Goal: Information Seeking & Learning: Learn about a topic

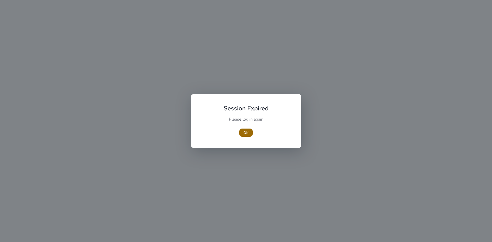
click at [249, 135] on span "button" at bounding box center [245, 133] width 13 height 12
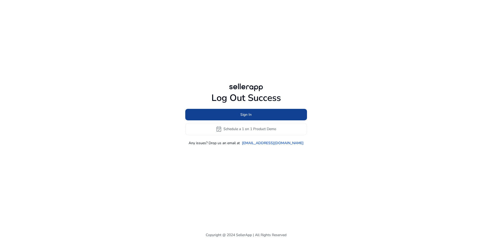
click at [244, 116] on span "Sign In" at bounding box center [245, 114] width 11 height 5
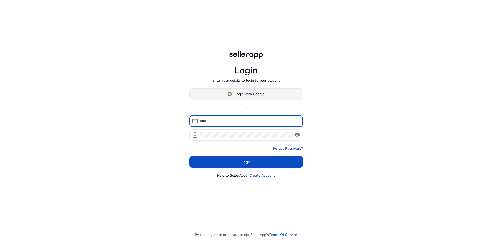
click at [245, 94] on span "Login with Google" at bounding box center [250, 93] width 30 height 5
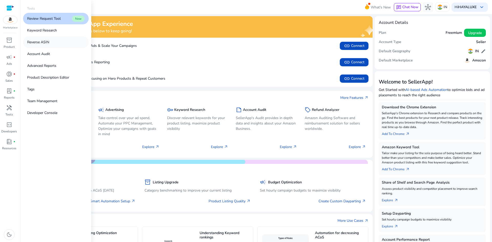
click at [48, 44] on p "Reverse ASIN" at bounding box center [38, 41] width 22 height 5
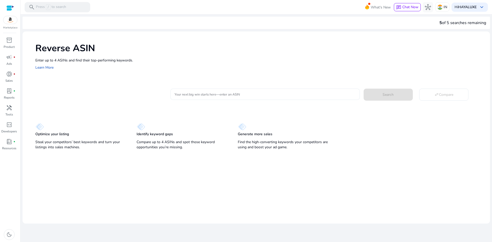
click at [183, 97] on input "Your next big win starts here—enter an ASIN" at bounding box center [264, 94] width 181 height 6
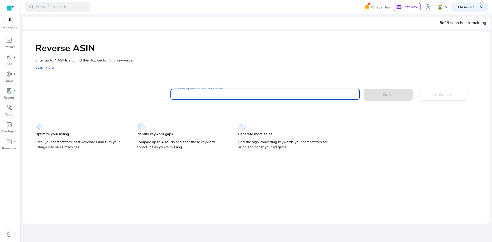
paste input "**********"
type input "**********"
click at [374, 93] on span at bounding box center [387, 94] width 49 height 12
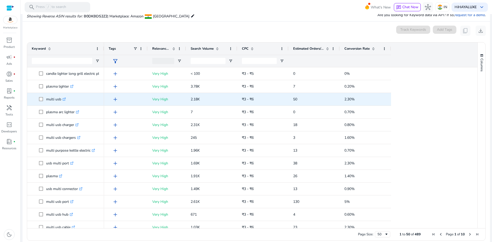
scroll to position [55, 0]
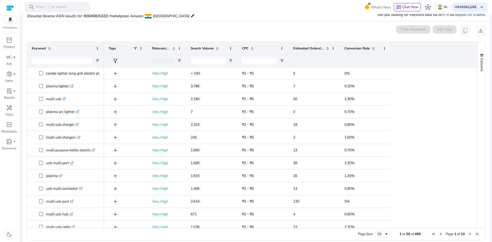
click at [303, 48] on span "Estimated Orders/Month" at bounding box center [308, 48] width 31 height 5
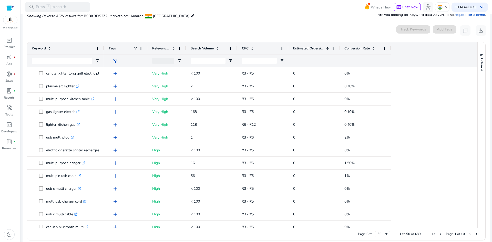
click at [303, 48] on span "Estimated Orders/Month" at bounding box center [308, 48] width 31 height 5
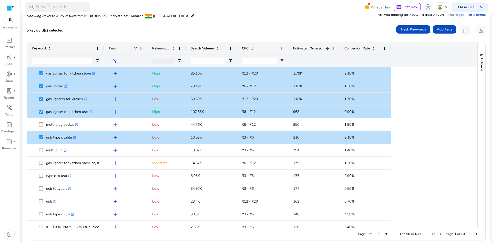
click at [351, 47] on span "Conversion Rate" at bounding box center [356, 48] width 25 height 5
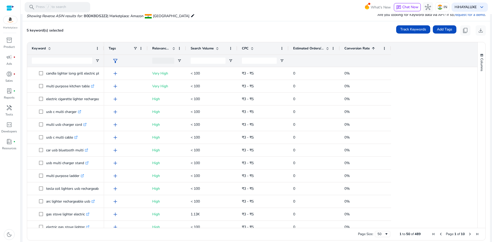
click at [351, 47] on span "Conversion Rate" at bounding box center [356, 48] width 25 height 5
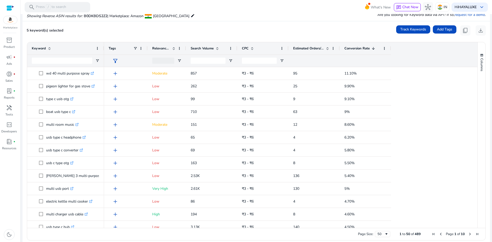
click at [161, 48] on span "Relevance Score" at bounding box center [161, 48] width 18 height 5
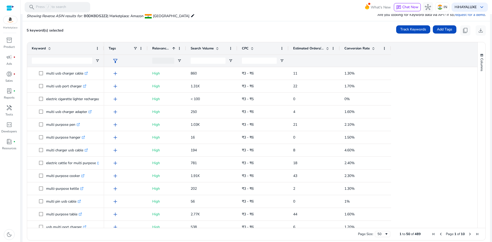
click at [250, 50] on span at bounding box center [252, 48] width 4 height 4
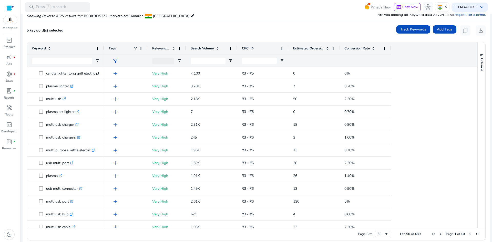
click at [250, 50] on span at bounding box center [252, 48] width 4 height 4
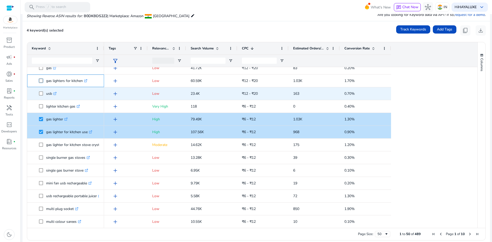
scroll to position [26, 0]
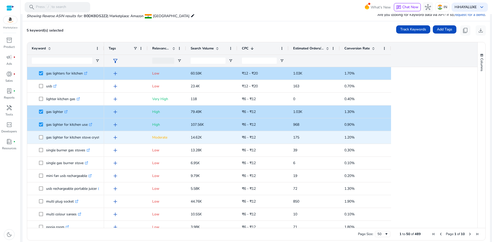
click at [115, 138] on span "add" at bounding box center [115, 137] width 6 height 6
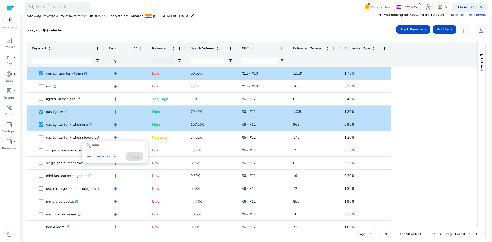
click at [115, 138] on div at bounding box center [246, 121] width 492 height 242
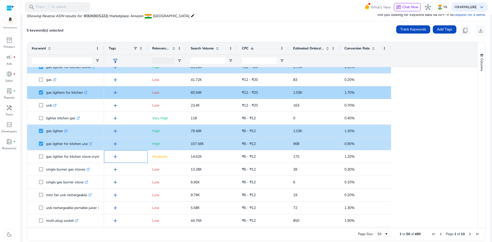
scroll to position [0, 0]
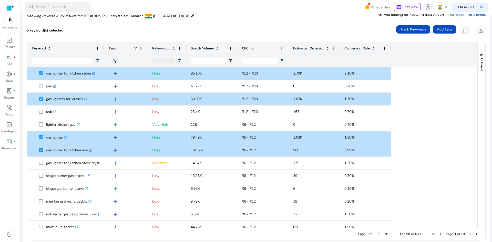
click at [310, 49] on span "Estimated Orders/Month" at bounding box center [308, 48] width 31 height 5
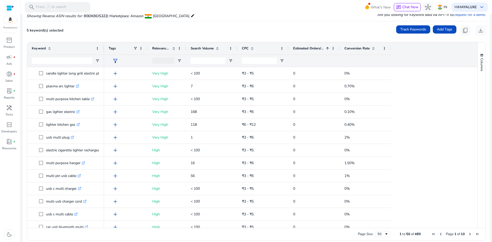
click at [310, 49] on span "Estimated Orders/Month" at bounding box center [308, 48] width 31 height 5
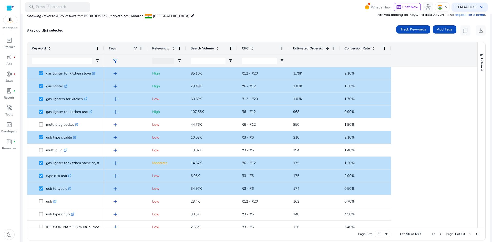
click at [159, 49] on span "Relevance Score" at bounding box center [161, 48] width 18 height 5
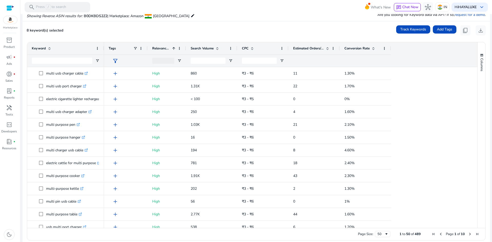
click at [308, 49] on span "Estimated Orders/Month" at bounding box center [308, 48] width 31 height 5
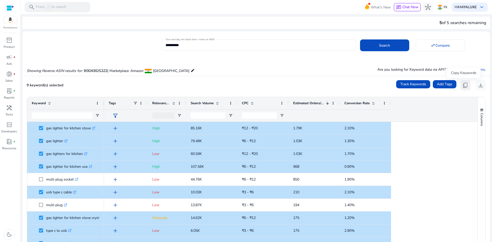
click at [462, 87] on span "content_copy" at bounding box center [465, 85] width 6 height 6
click at [464, 86] on span "content_copy" at bounding box center [465, 85] width 6 height 6
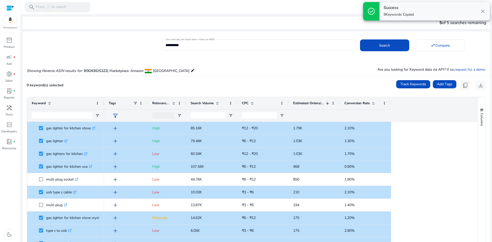
click at [395, 14] on p "9 Keywords Copied" at bounding box center [398, 14] width 30 height 5
click at [478, 88] on span "download" at bounding box center [480, 85] width 6 height 6
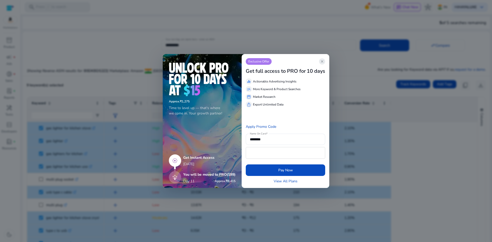
click at [322, 61] on span "close" at bounding box center [322, 61] width 4 height 4
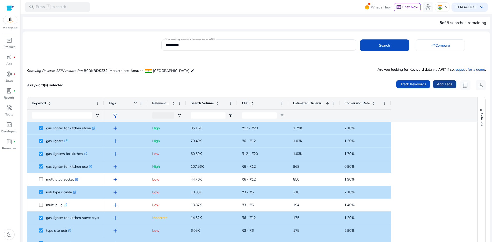
click at [439, 83] on span "Add Tags" at bounding box center [444, 83] width 15 height 5
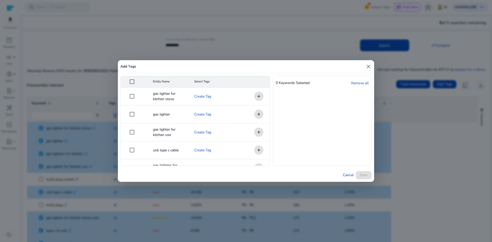
click at [367, 68] on mat-icon "close" at bounding box center [368, 67] width 6 height 6
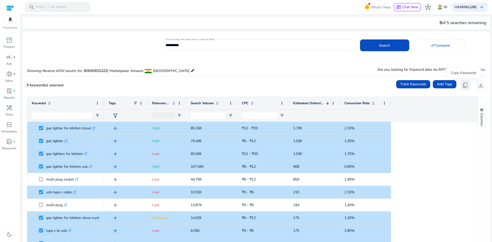
click at [462, 85] on span "content_copy" at bounding box center [465, 85] width 6 height 6
click at [203, 46] on input "**********" at bounding box center [258, 45] width 186 height 6
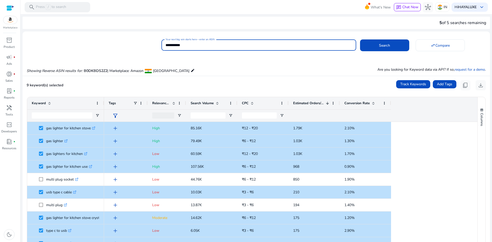
paste input "**********"
click at [376, 45] on span at bounding box center [384, 45] width 49 height 12
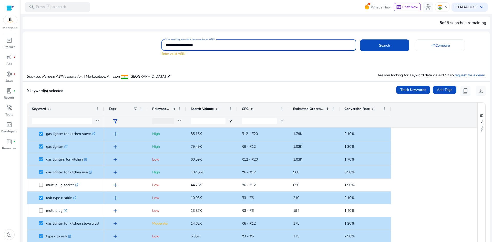
drag, startPoint x: 189, startPoint y: 46, endPoint x: 151, endPoint y: 42, distance: 38.1
click at [152, 42] on div "**********" at bounding box center [254, 47] width 463 height 18
click at [380, 44] on span "Search" at bounding box center [384, 45] width 11 height 5
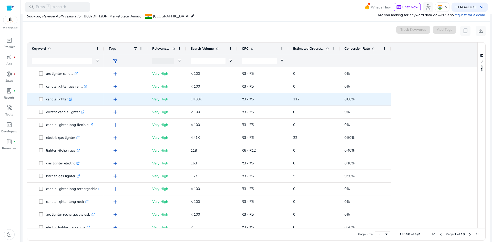
scroll to position [55, 0]
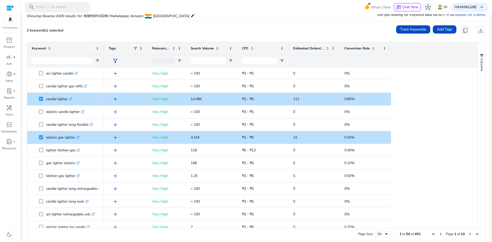
click at [193, 49] on span "Search Volume" at bounding box center [202, 48] width 23 height 5
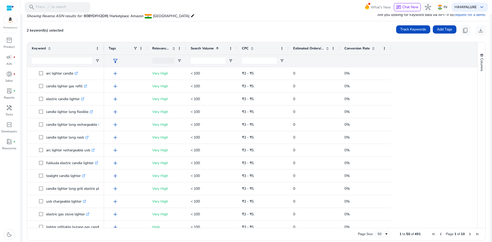
click at [193, 49] on span "Search Volume" at bounding box center [202, 48] width 23 height 5
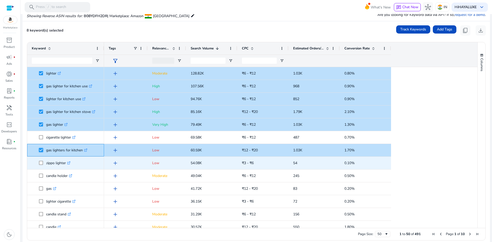
scroll to position [26, 0]
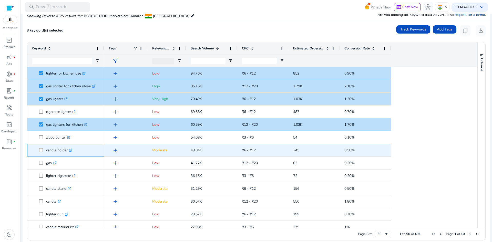
click at [42, 146] on span at bounding box center [42, 150] width 7 height 11
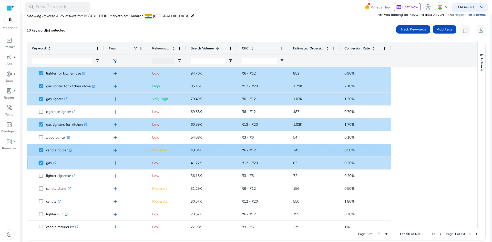
scroll to position [0, 0]
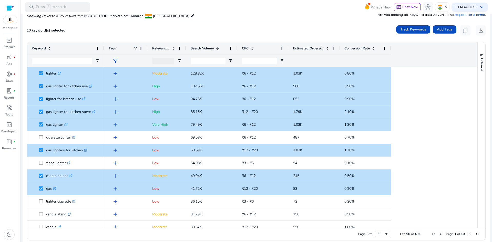
click at [304, 48] on span "Estimated Orders/Month" at bounding box center [308, 48] width 31 height 5
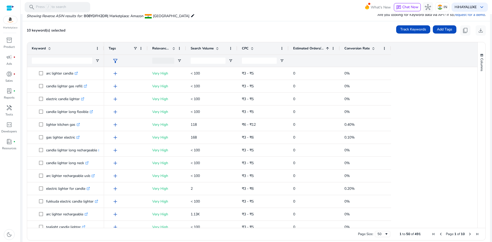
click at [304, 48] on span "Estimated Orders/Month" at bounding box center [308, 48] width 31 height 5
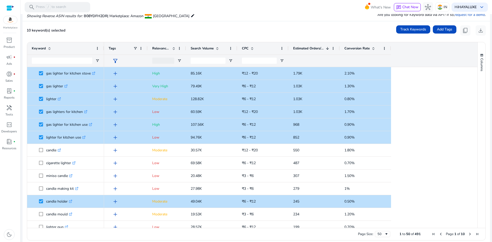
click at [357, 47] on span "Conversion Rate" at bounding box center [356, 48] width 25 height 5
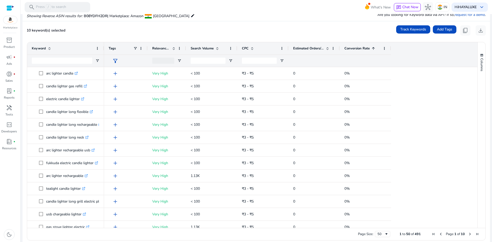
click at [357, 47] on span "Conversion Rate" at bounding box center [356, 48] width 25 height 5
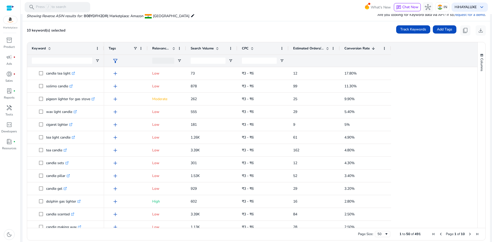
click at [311, 49] on span "Estimated Orders/Month" at bounding box center [308, 48] width 31 height 5
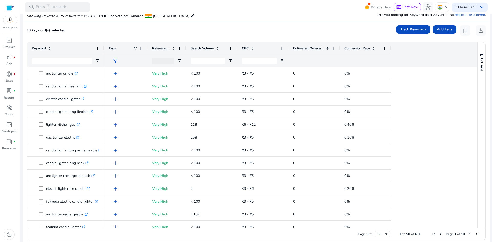
click at [311, 49] on span "Estimated Orders/Month" at bounding box center [308, 48] width 31 height 5
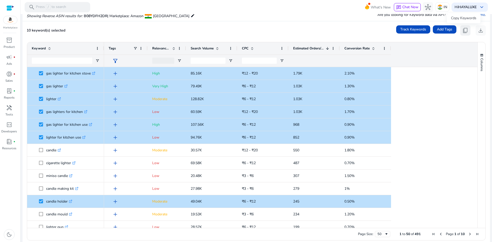
click at [462, 31] on span "content_copy" at bounding box center [465, 30] width 6 height 6
click at [462, 30] on span "content_copy" at bounding box center [465, 30] width 6 height 6
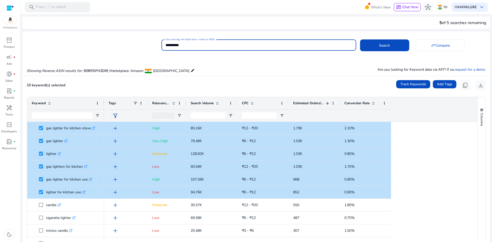
click at [206, 46] on input "**********" at bounding box center [258, 45] width 186 height 6
click at [205, 46] on input "**********" at bounding box center [258, 45] width 186 height 6
paste input
type input "**********"
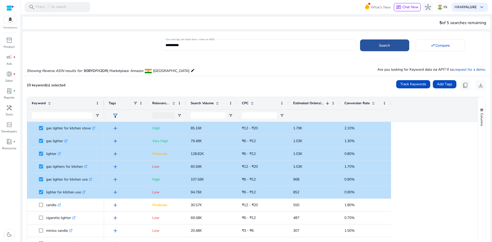
click at [372, 46] on span at bounding box center [384, 45] width 49 height 12
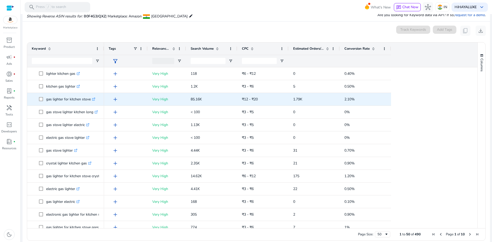
scroll to position [55, 0]
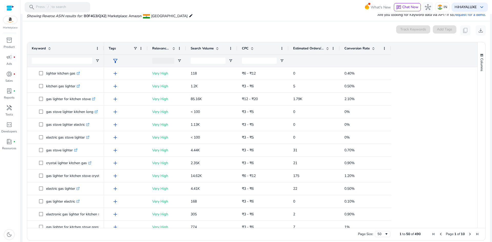
click at [303, 46] on span "Estimated Orders/Month" at bounding box center [308, 48] width 31 height 5
click at [302, 48] on span "Estimated Orders/Month" at bounding box center [308, 48] width 31 height 5
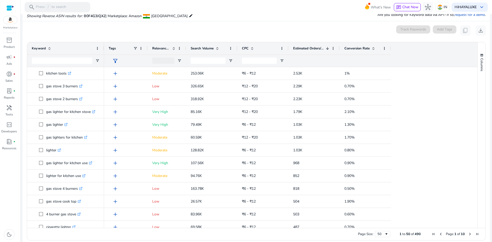
click at [159, 48] on span "Relevance Score" at bounding box center [161, 48] width 18 height 5
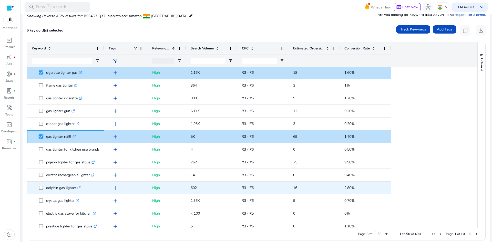
scroll to position [77, 0]
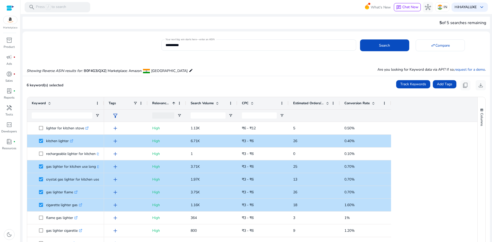
click at [298, 104] on span "Estimated Orders/Month" at bounding box center [308, 103] width 31 height 5
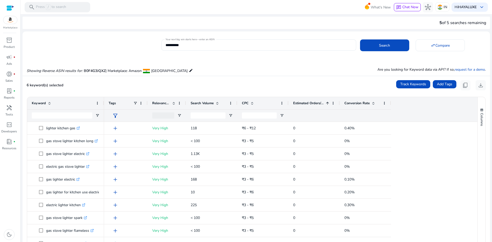
click at [298, 102] on span "Estimated Orders/Month" at bounding box center [308, 103] width 31 height 5
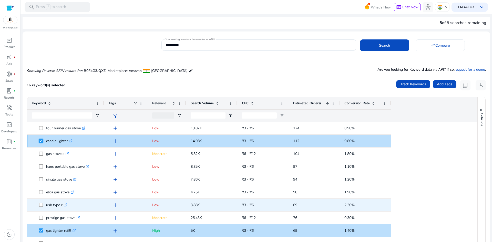
scroll to position [282, 0]
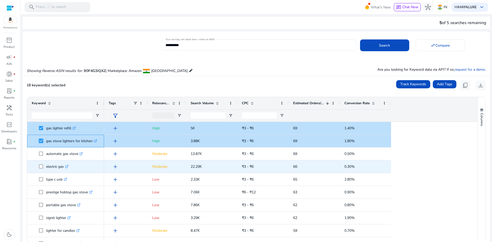
scroll to position [410, 0]
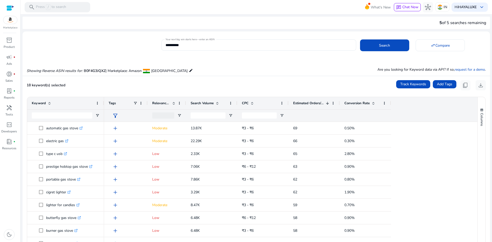
click at [157, 103] on span "Relevance Score" at bounding box center [161, 103] width 18 height 5
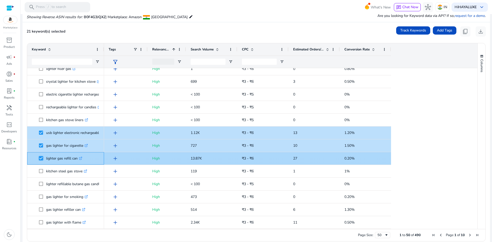
scroll to position [60, 0]
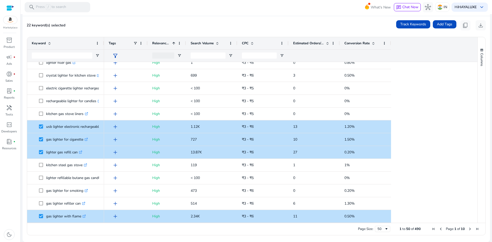
click at [468, 229] on span "Next Page" at bounding box center [470, 229] width 4 height 4
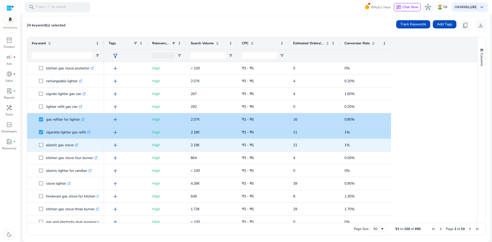
click at [41, 148] on span at bounding box center [42, 145] width 7 height 11
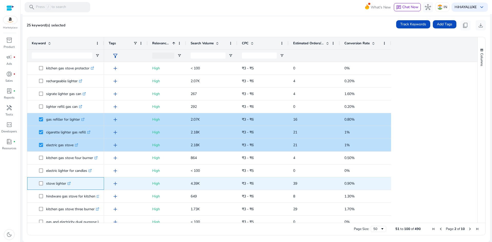
click at [38, 185] on span "stove lighter .st0{fill:#2c8af8}" at bounding box center [66, 183] width 68 height 11
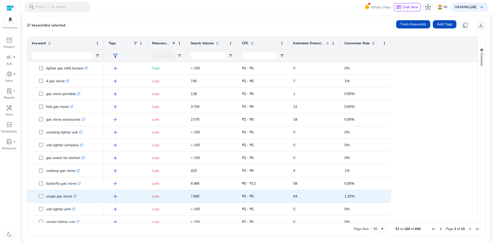
scroll to position [305, 0]
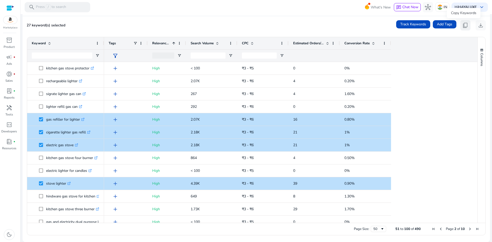
click at [464, 24] on span "content_copy" at bounding box center [465, 25] width 6 height 6
click at [462, 25] on span "content_copy" at bounding box center [465, 25] width 6 height 6
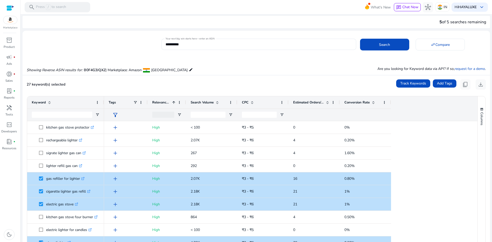
scroll to position [0, 0]
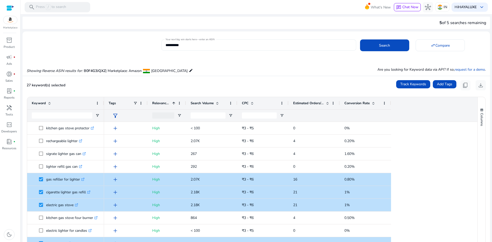
click at [214, 45] on input "**********" at bounding box center [258, 45] width 186 height 6
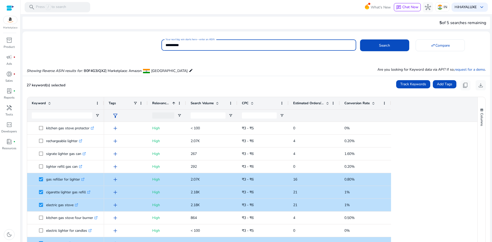
click at [214, 45] on input "**********" at bounding box center [258, 45] width 186 height 6
paste input
type input "**********"
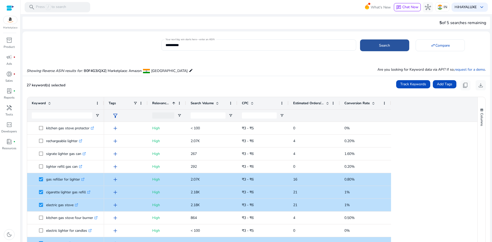
click at [389, 44] on span at bounding box center [384, 45] width 49 height 12
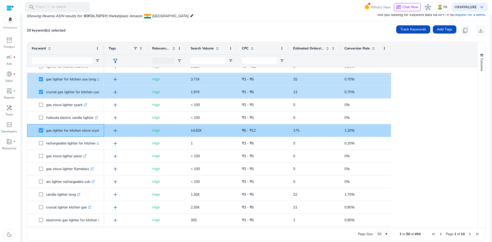
scroll to position [455, 0]
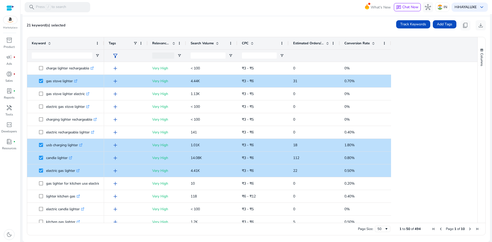
click at [309, 44] on span "Estimated Orders/Month" at bounding box center [308, 43] width 31 height 5
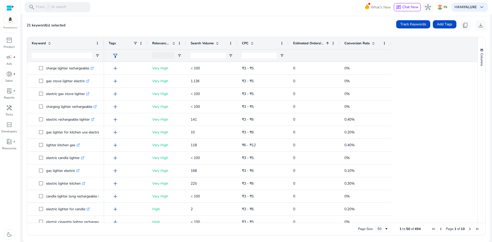
click at [309, 44] on span "Estimated Orders/Month" at bounding box center [308, 43] width 31 height 5
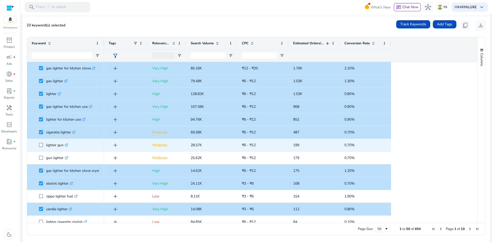
click at [37, 144] on span "lighter gun .st0{fill:#2c8af8}" at bounding box center [66, 145] width 68 height 11
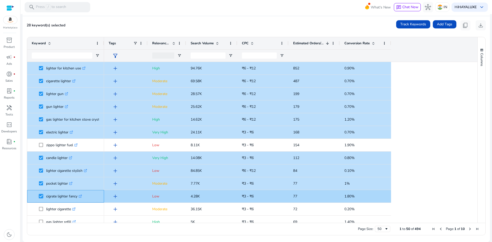
scroll to position [77, 0]
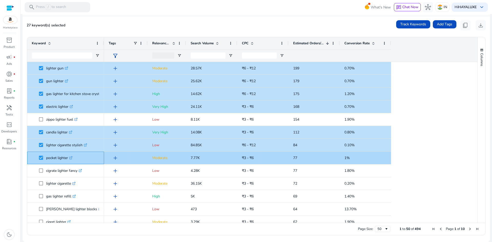
click at [38, 159] on span "pocket lighter .st0{fill:#2c8af8}" at bounding box center [66, 158] width 68 height 11
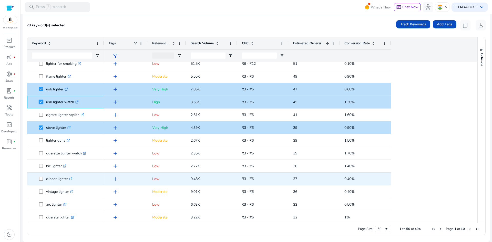
scroll to position [309, 0]
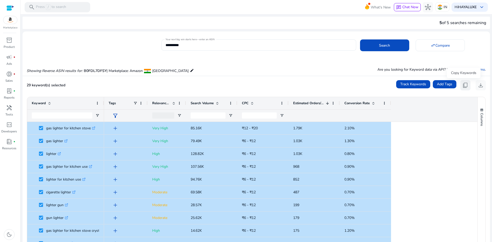
click at [462, 86] on span "content_copy" at bounding box center [465, 85] width 6 height 6
click at [463, 85] on span "content_copy" at bounding box center [465, 85] width 6 height 6
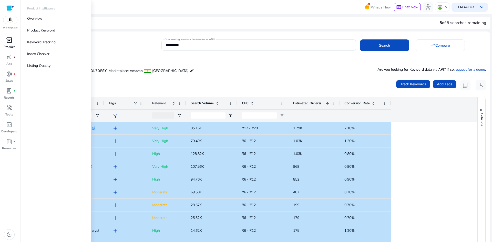
click at [11, 44] on link "inventory_2 Product" at bounding box center [9, 44] width 18 height 17
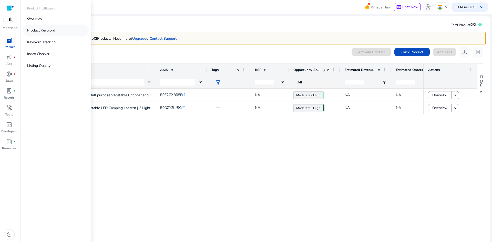
click at [36, 29] on p "Product Keyword" at bounding box center [41, 30] width 28 height 5
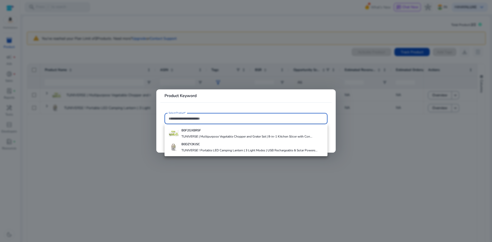
click at [202, 120] on input "Select Product*" at bounding box center [246, 119] width 155 height 6
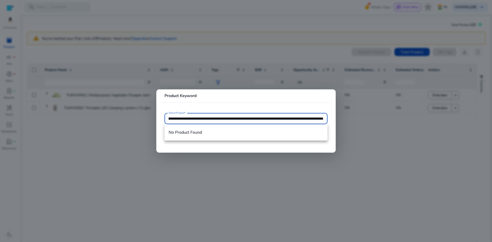
scroll to position [0, 513]
type input "**********"
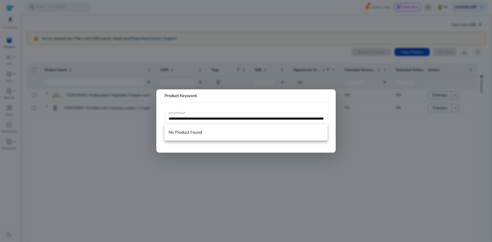
drag, startPoint x: 168, startPoint y: 117, endPoint x: 272, endPoint y: 113, distance: 104.6
click at [272, 113] on mat-card "**********" at bounding box center [245, 120] width 179 height 63
click at [272, 116] on input "**********" at bounding box center [246, 119] width 155 height 6
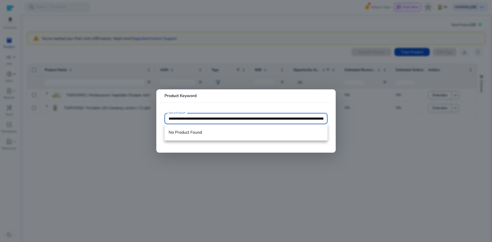
click at [272, 116] on input "**********" at bounding box center [246, 119] width 155 height 6
type input "*"
click at [227, 117] on input "**********" at bounding box center [246, 119] width 155 height 6
type input "*"
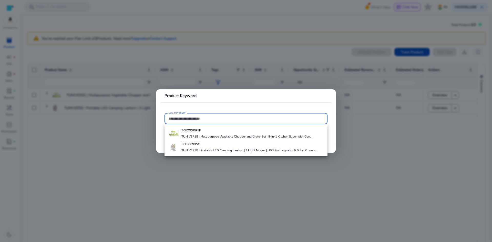
paste input "**********"
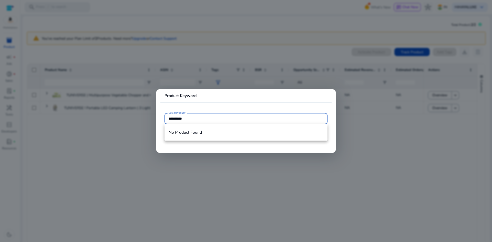
type input "**********"
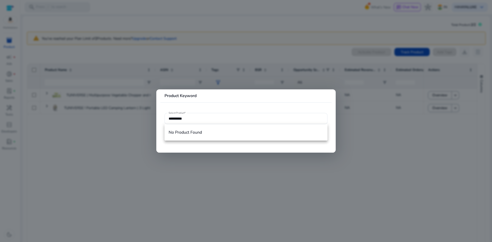
click at [295, 146] on mat-card "**********" at bounding box center [245, 120] width 179 height 63
click at [197, 120] on input "**********" at bounding box center [246, 119] width 155 height 6
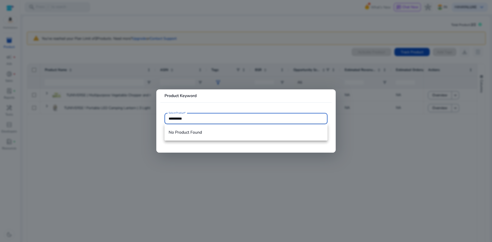
click at [385, 129] on div at bounding box center [246, 121] width 492 height 242
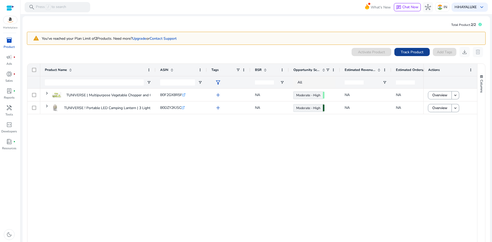
click at [406, 49] on span "Track Product" at bounding box center [412, 51] width 23 height 5
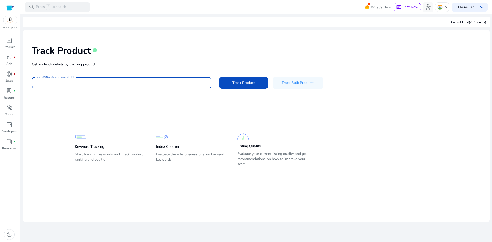
click at [135, 80] on input "Enter ASIN or Amazon product URL" at bounding box center [121, 83] width 171 height 6
click at [10, 19] on img at bounding box center [10, 20] width 14 height 8
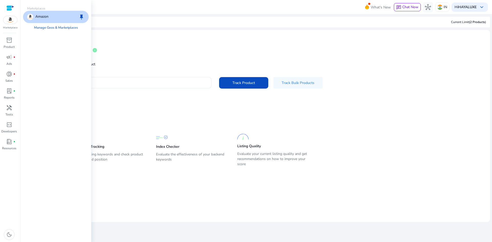
click at [52, 15] on div "Amazon keep" at bounding box center [56, 17] width 66 height 12
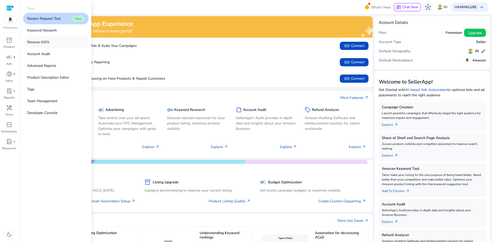
click at [56, 43] on link "Reverse ASIN" at bounding box center [56, 42] width 66 height 12
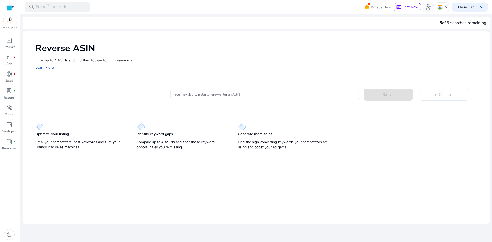
click at [197, 95] on input "Your next big win starts here—enter an ASIN" at bounding box center [264, 94] width 181 height 6
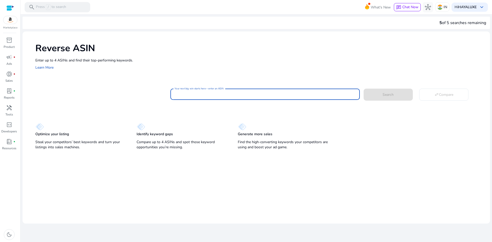
paste input "**********"
type input "**********"
click at [385, 97] on span at bounding box center [387, 94] width 49 height 12
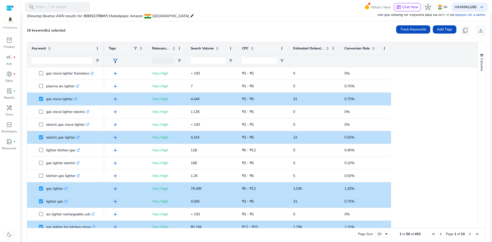
click at [305, 49] on span "Estimated Orders/Month" at bounding box center [308, 48] width 31 height 5
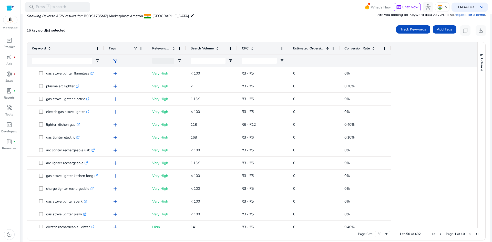
click at [305, 49] on span "Estimated Orders/Month" at bounding box center [308, 48] width 31 height 5
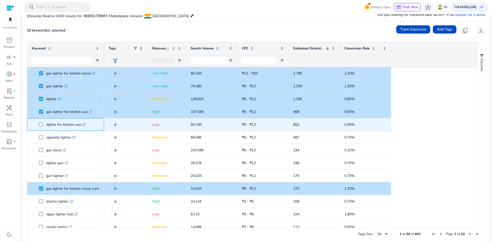
click at [40, 122] on span at bounding box center [42, 124] width 7 height 11
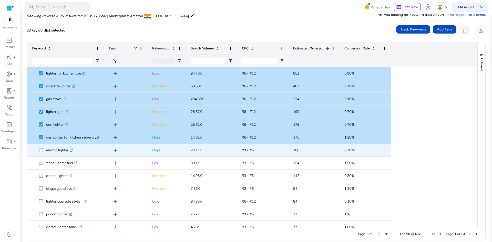
click at [43, 150] on span at bounding box center [42, 150] width 7 height 11
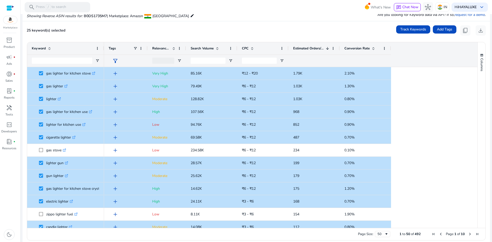
click at [161, 50] on span "Relevance Score" at bounding box center [161, 48] width 18 height 5
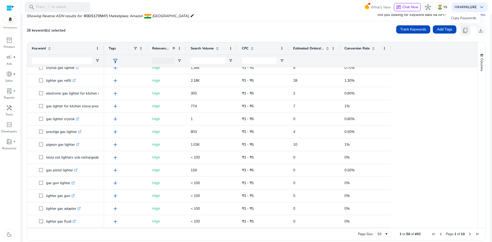
click at [464, 31] on span "content_copy" at bounding box center [465, 30] width 6 height 6
click at [463, 30] on span "content_copy" at bounding box center [465, 30] width 6 height 6
